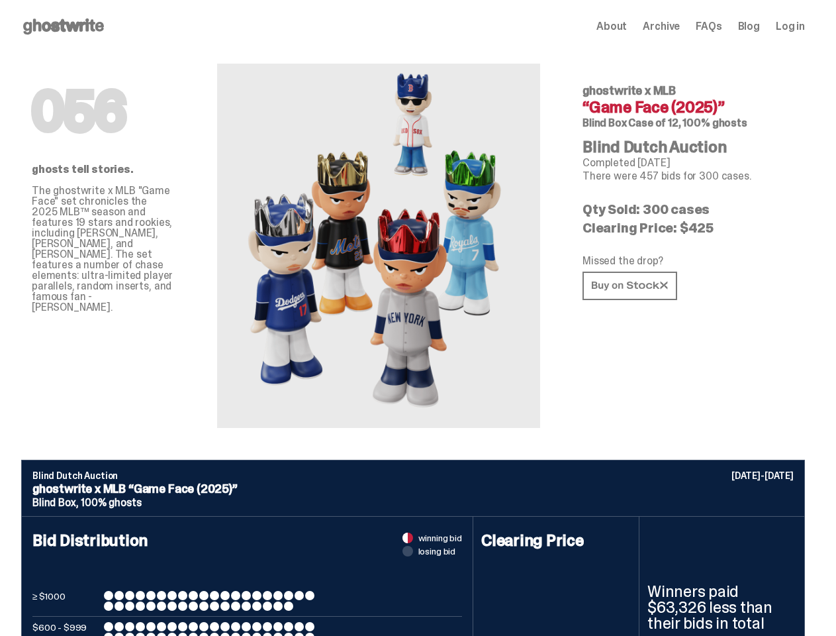
click at [418, 318] on img at bounding box center [378, 246] width 291 height 364
